Goal: Task Accomplishment & Management: Use online tool/utility

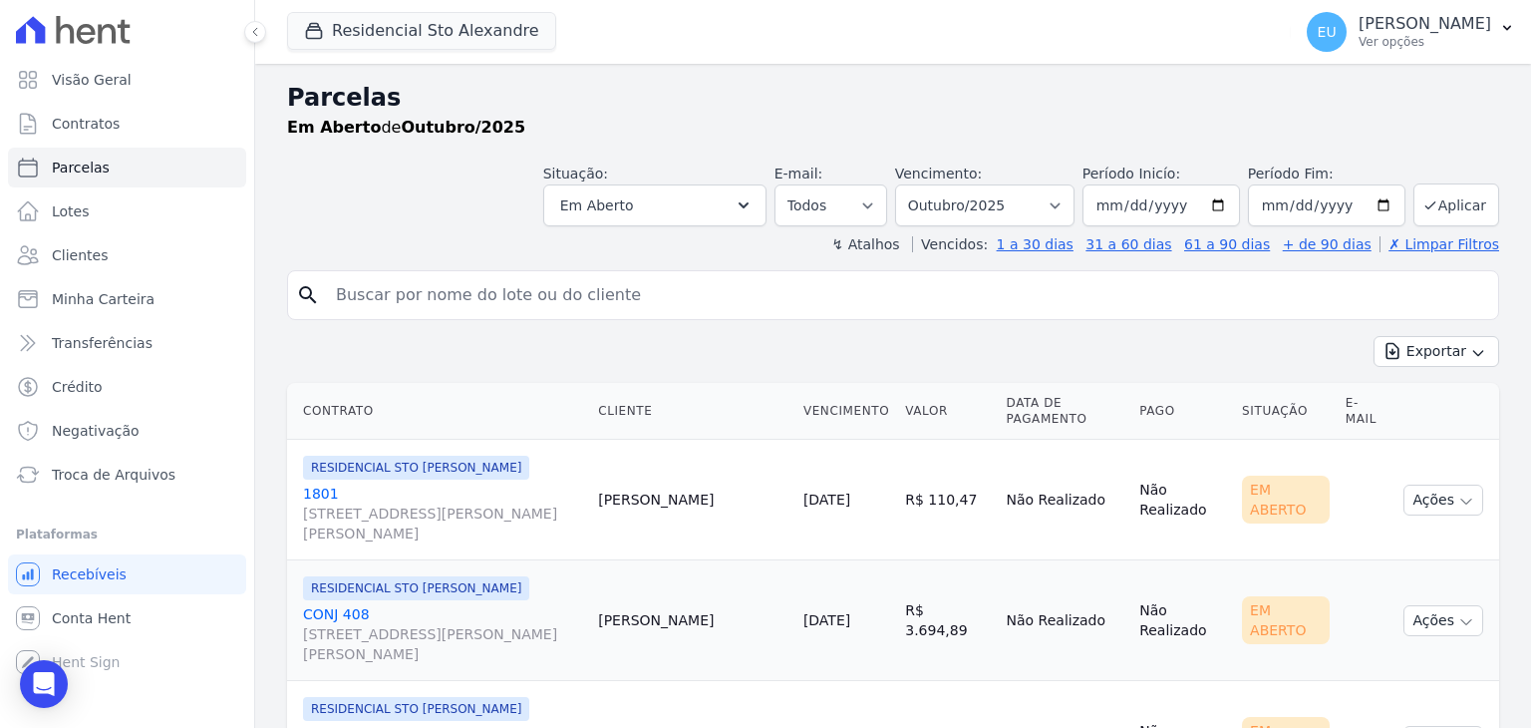
select select
click at [99, 471] on span "Troca de Arquivos" at bounding box center [114, 475] width 124 height 20
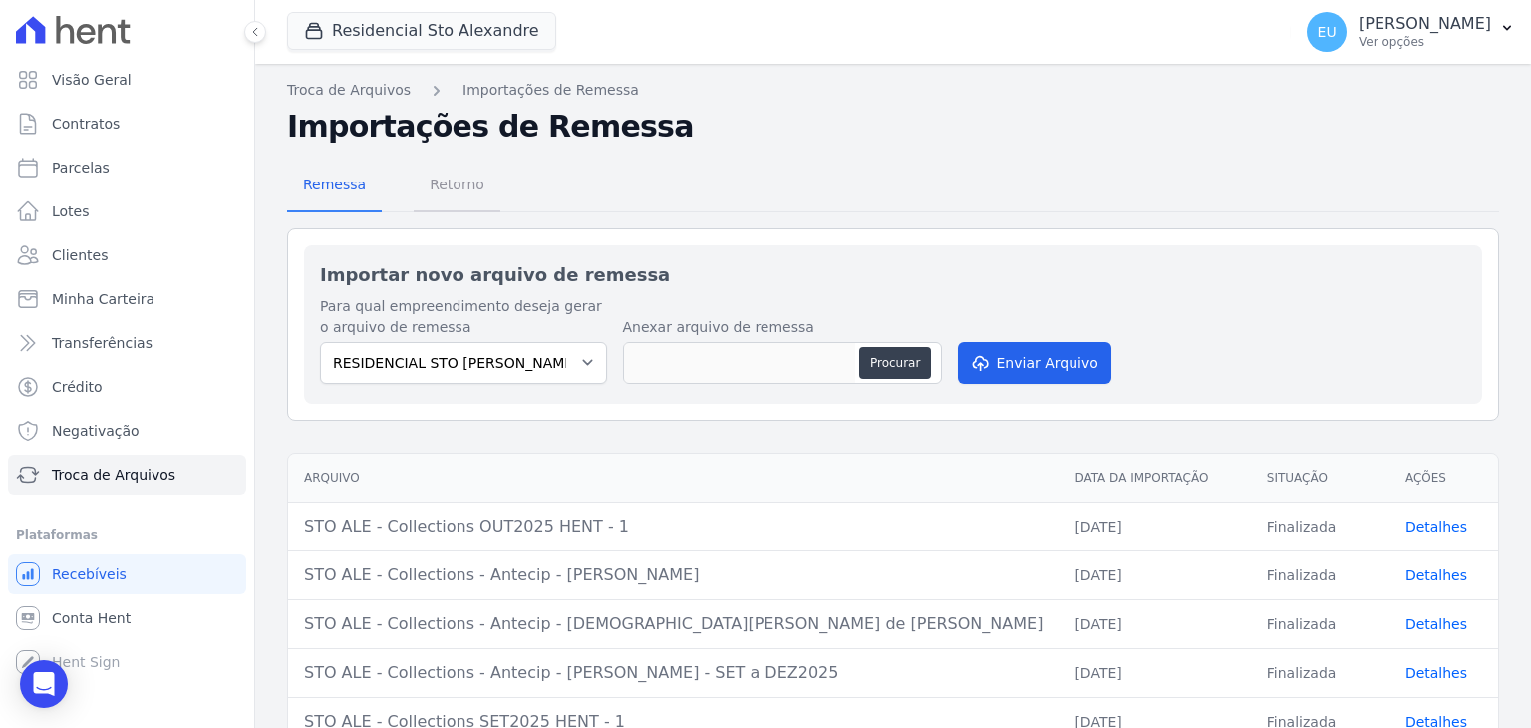
click at [449, 179] on span "Retorno" at bounding box center [457, 184] width 79 height 40
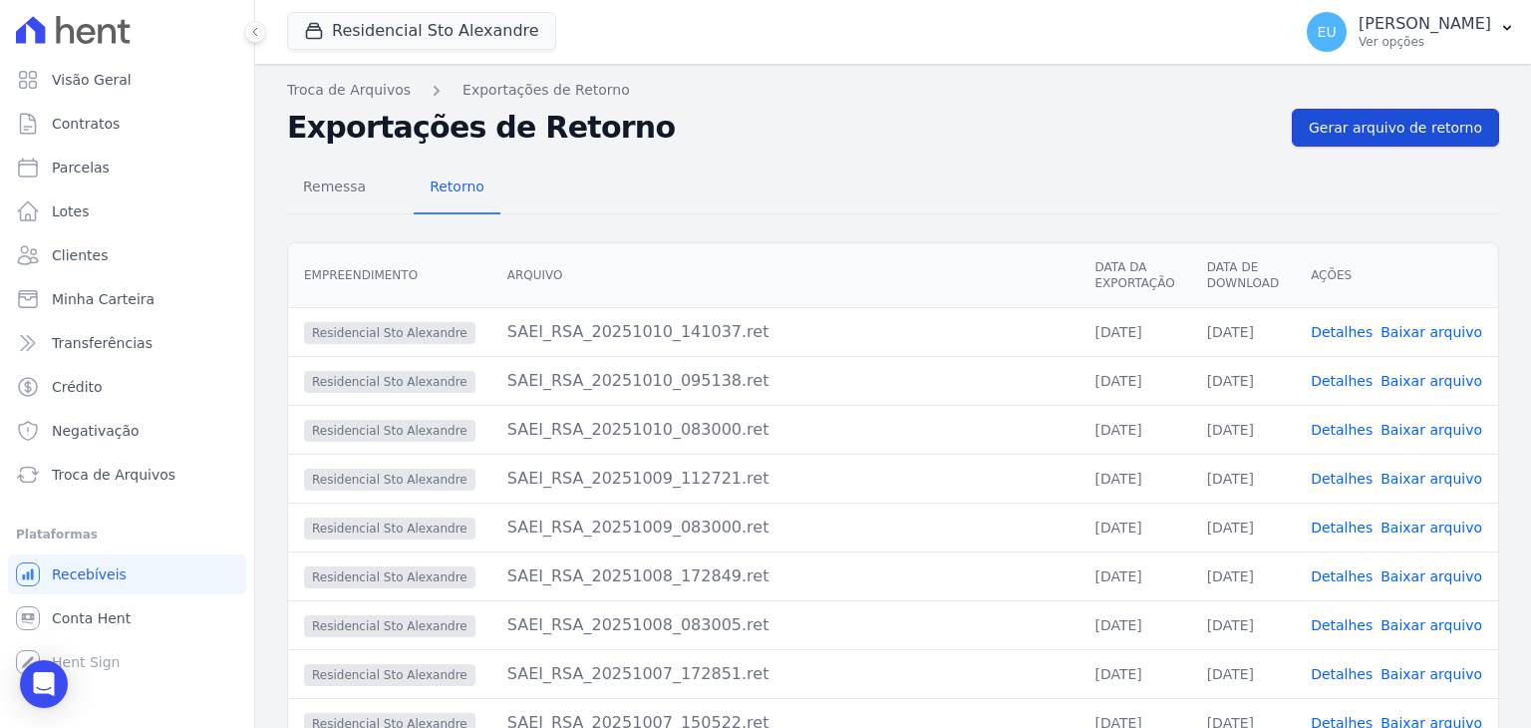
click at [1404, 126] on span "Gerar arquivo de retorno" at bounding box center [1395, 128] width 173 height 20
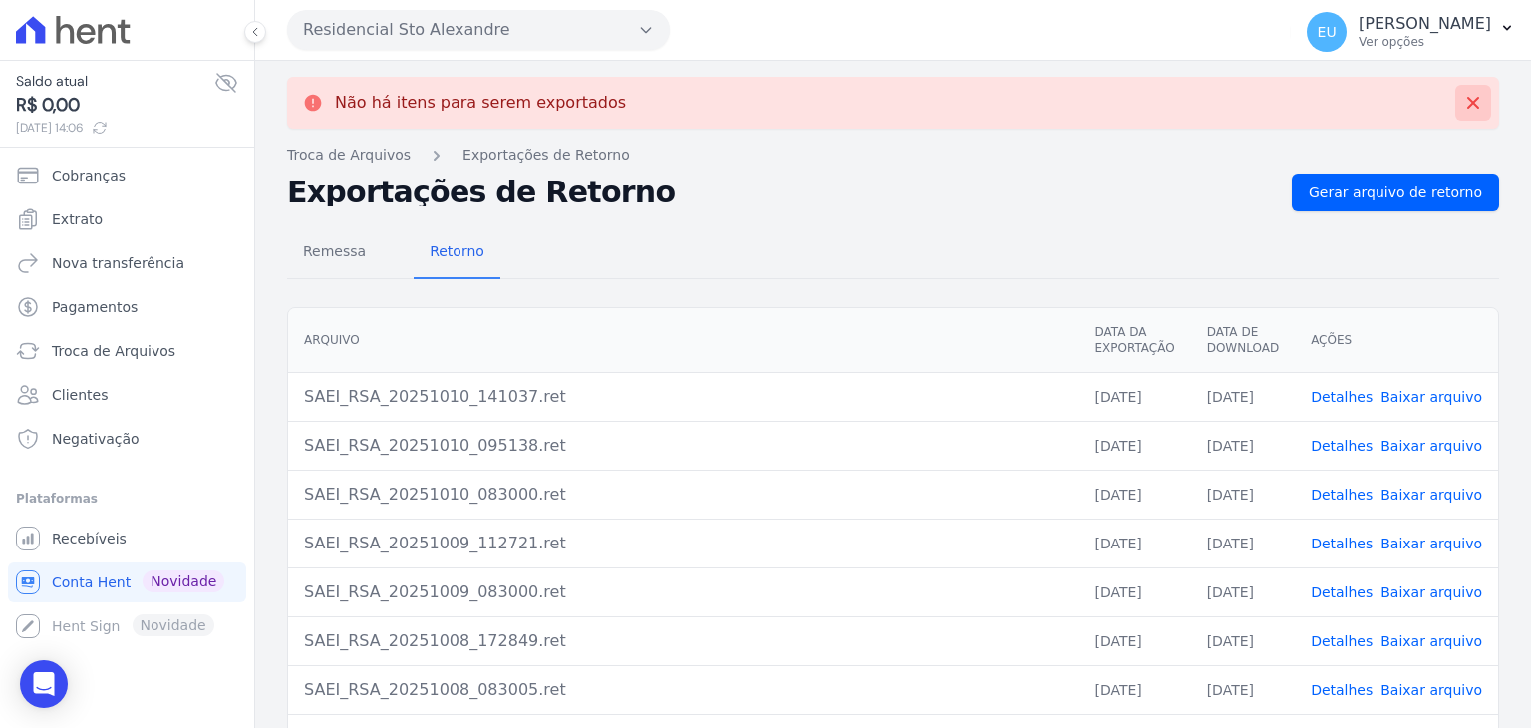
click at [1463, 100] on icon at bounding box center [1473, 103] width 20 height 20
